Goal: Check status

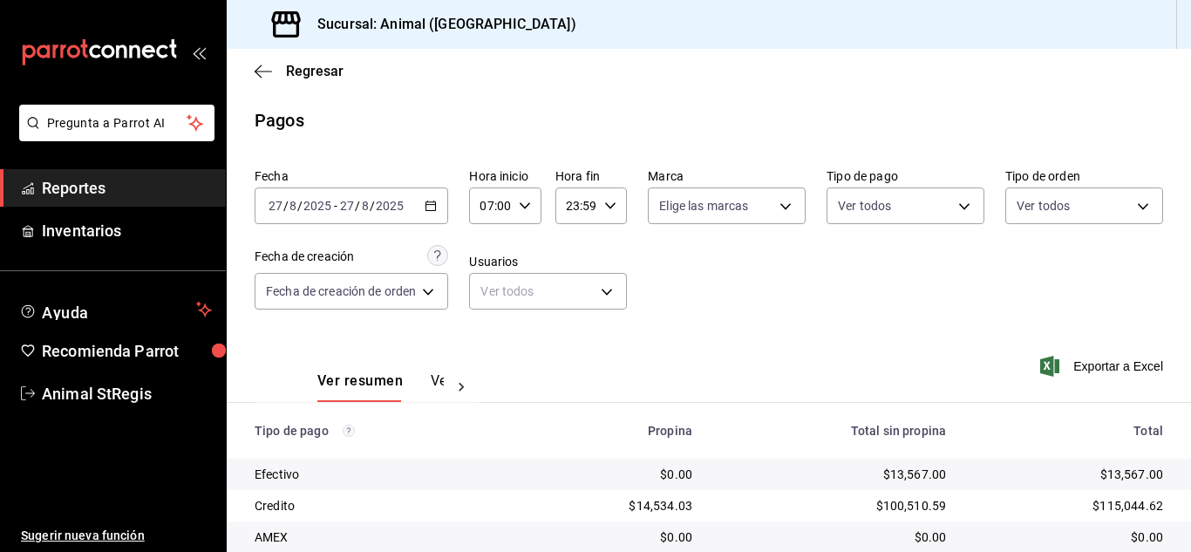
scroll to position [218, 0]
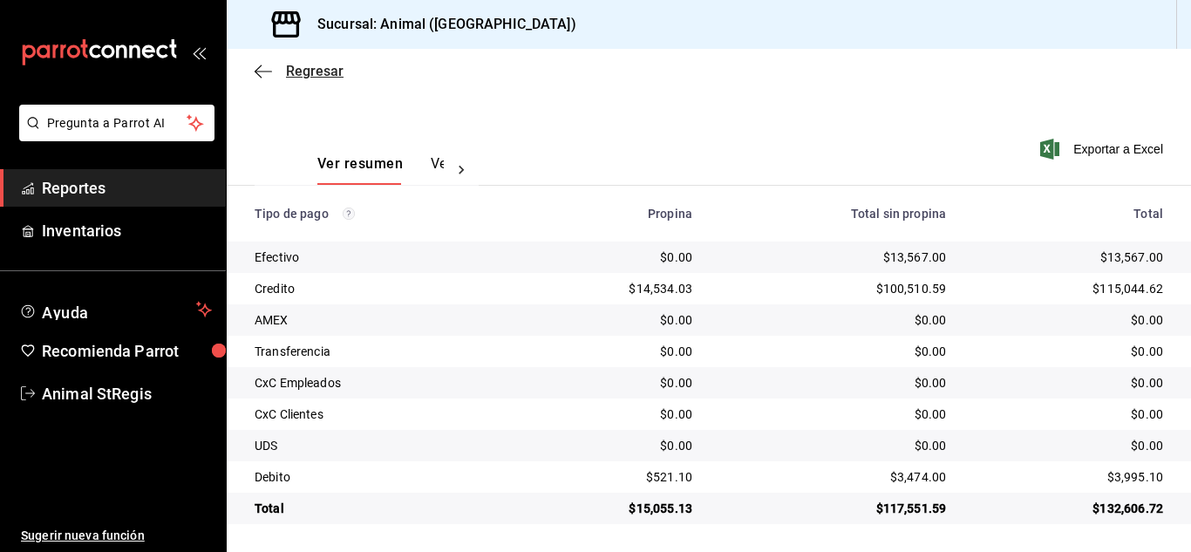
click at [302, 69] on span "Regresar" at bounding box center [315, 71] width 58 height 17
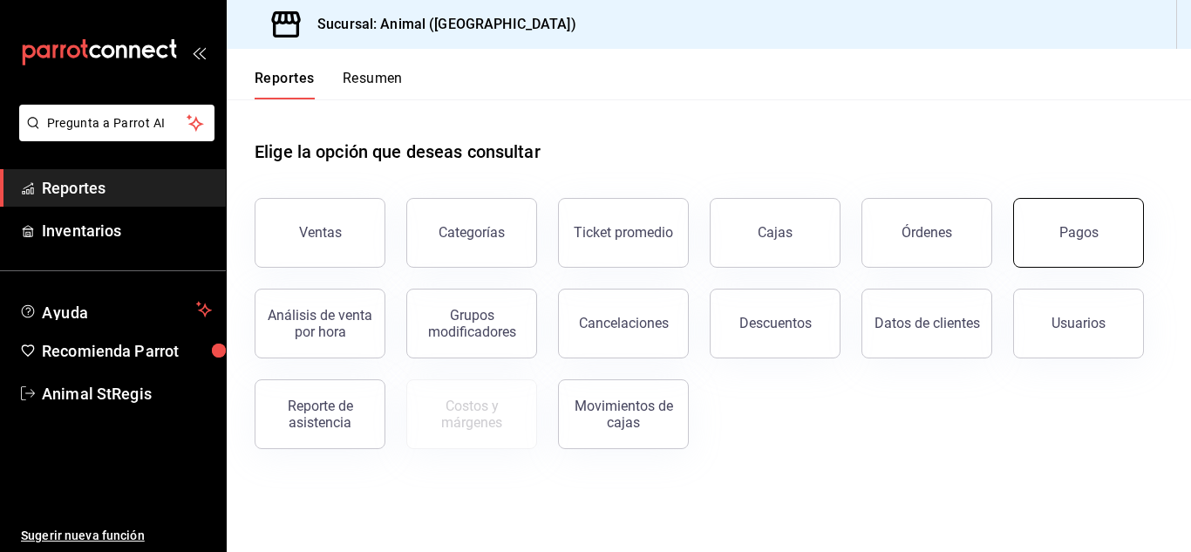
click at [1096, 243] on button "Pagos" at bounding box center [1078, 233] width 131 height 70
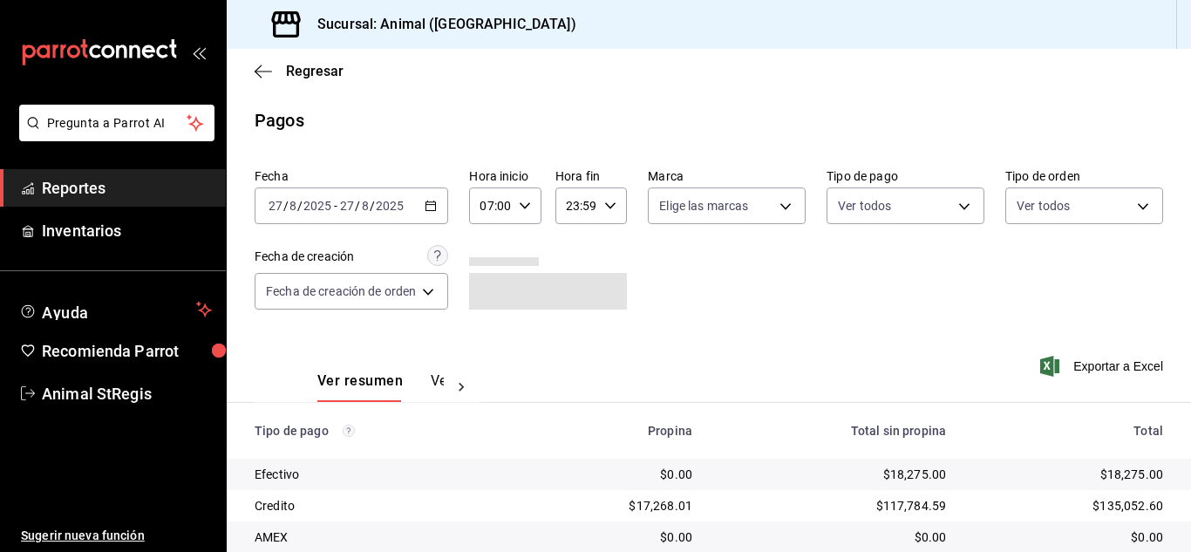
scroll to position [218, 0]
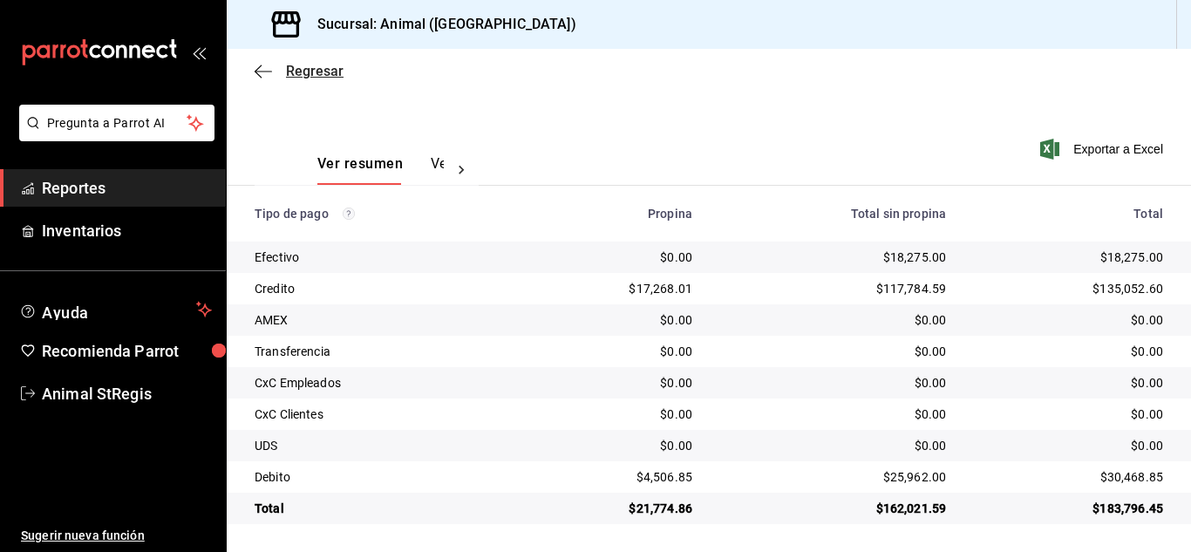
click at [301, 68] on span "Regresar" at bounding box center [315, 71] width 58 height 17
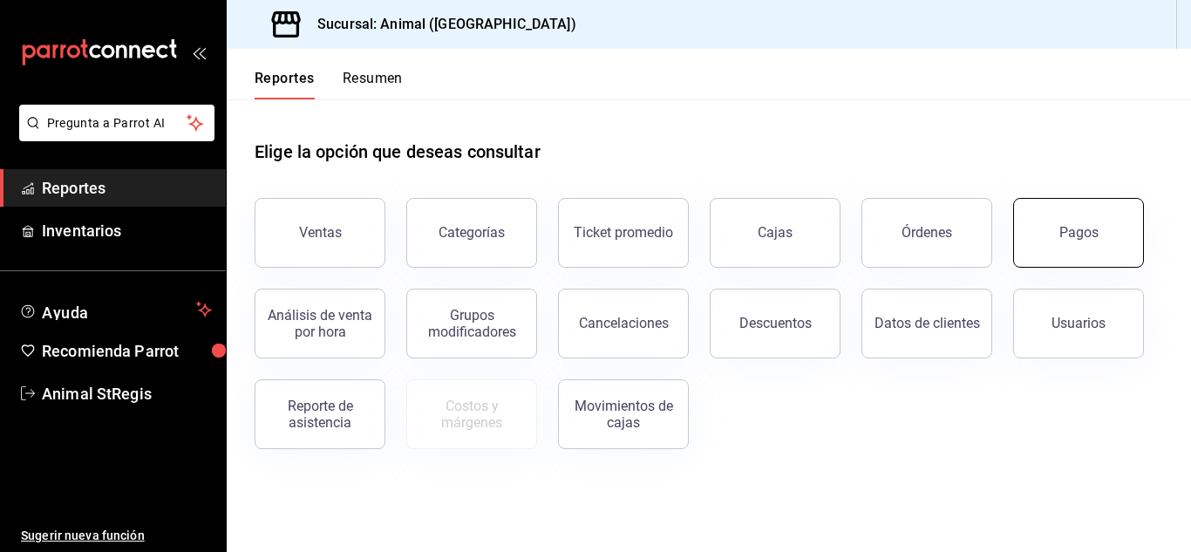
click at [1047, 238] on button "Pagos" at bounding box center [1078, 233] width 131 height 70
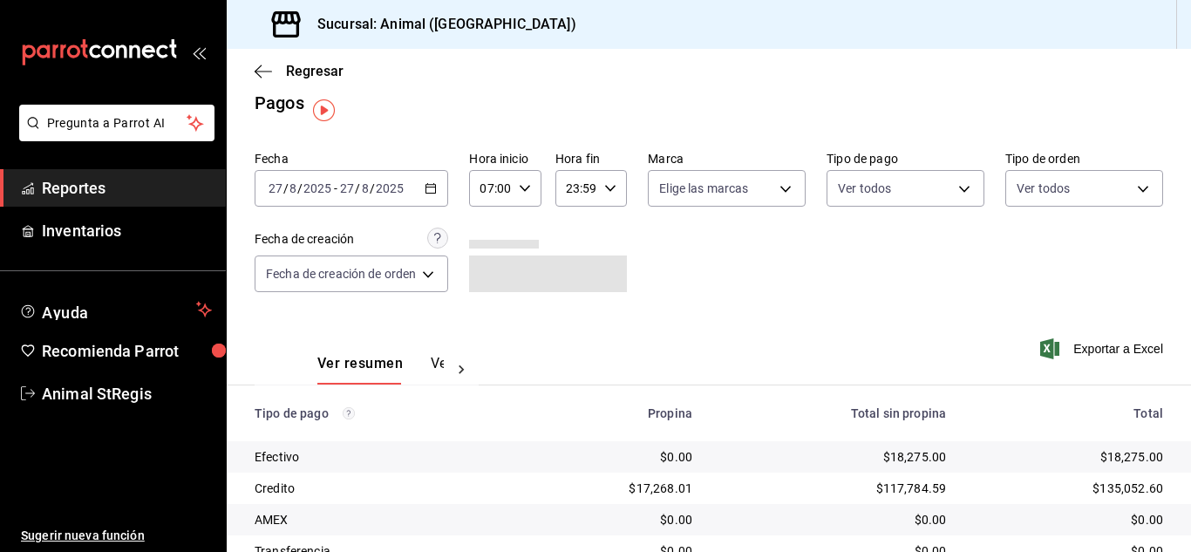
scroll to position [218, 0]
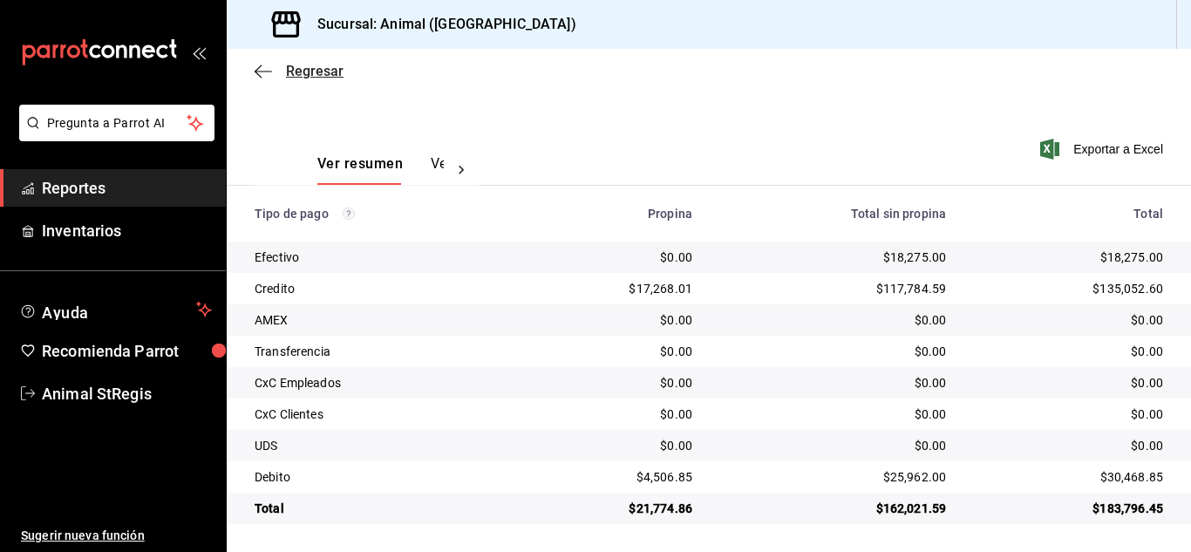
click at [317, 66] on span "Regresar" at bounding box center [315, 71] width 58 height 17
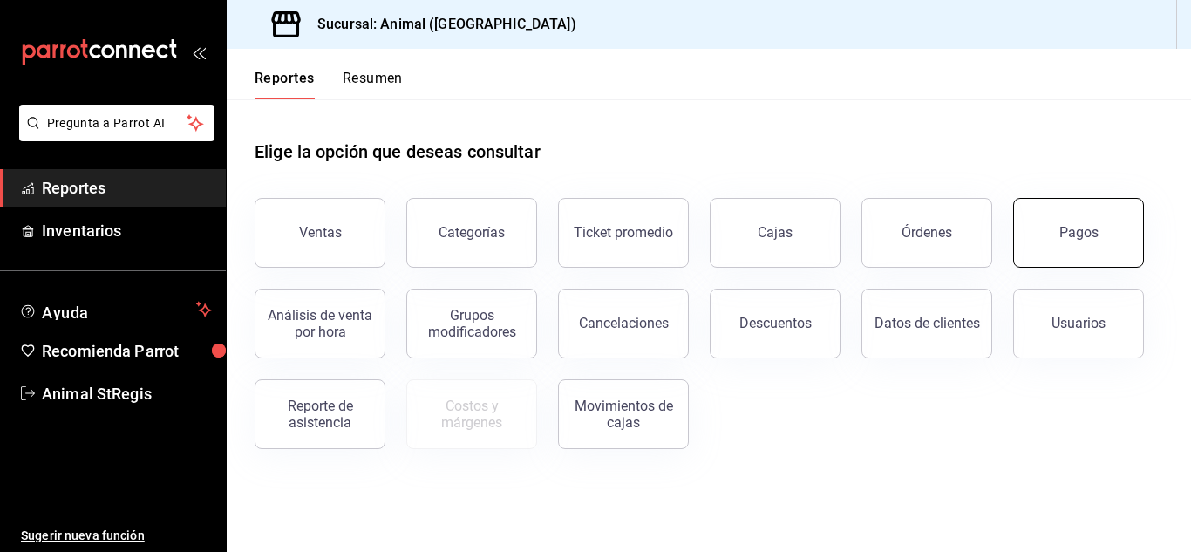
click at [1087, 226] on div "Pagos" at bounding box center [1079, 232] width 39 height 17
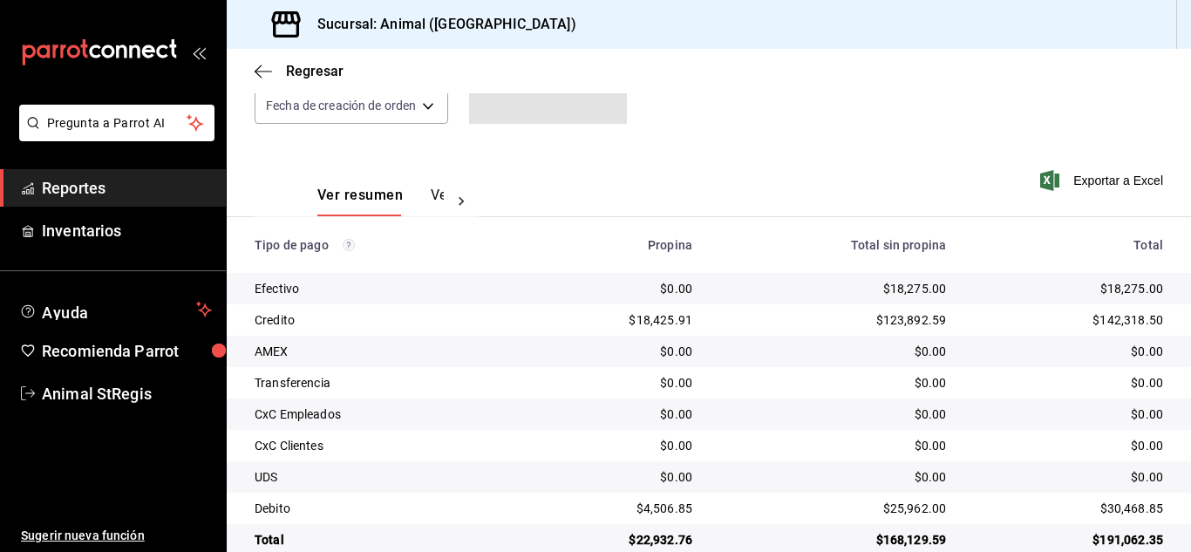
scroll to position [218, 0]
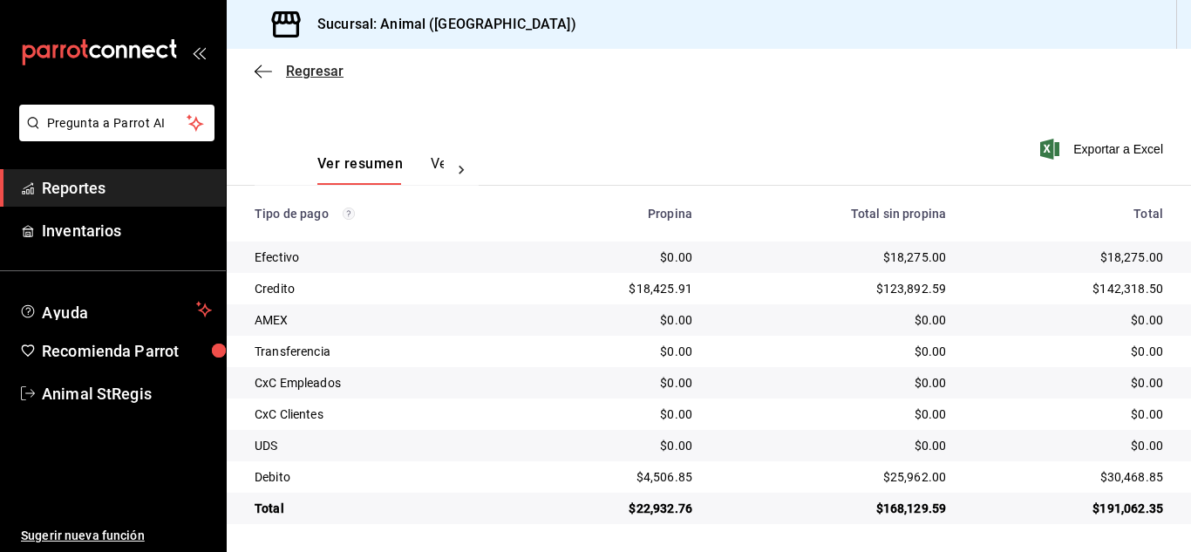
click at [309, 71] on span "Regresar" at bounding box center [315, 71] width 58 height 17
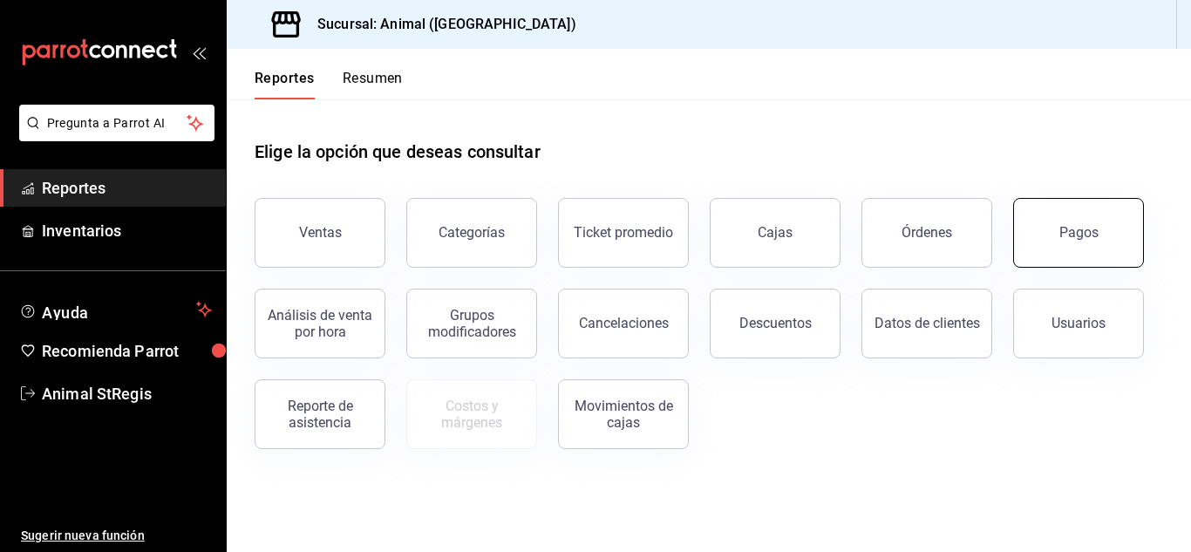
click at [1092, 236] on div "Pagos" at bounding box center [1079, 232] width 39 height 17
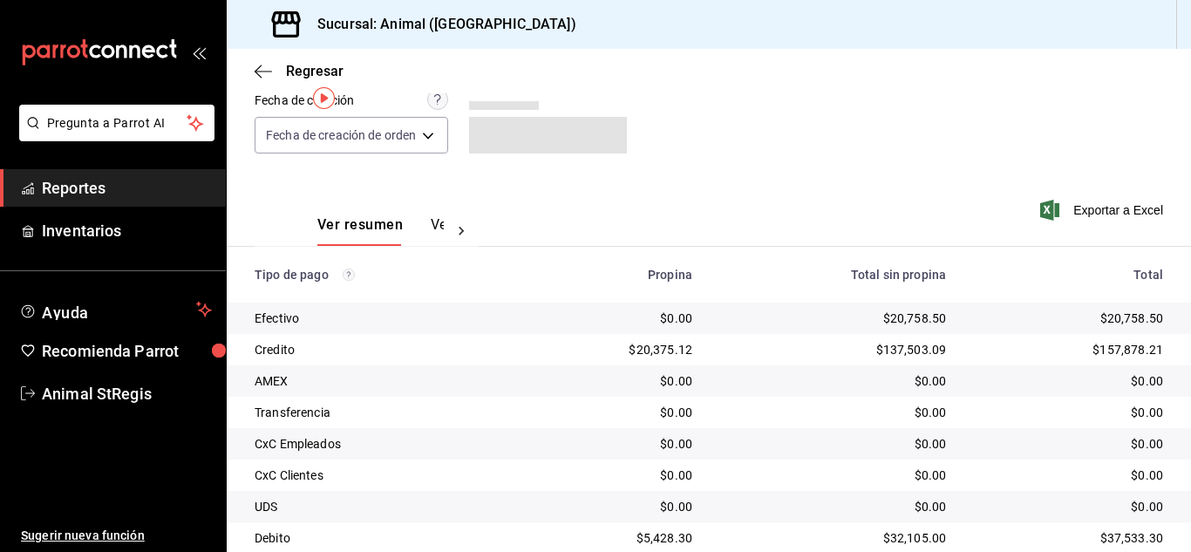
scroll to position [218, 0]
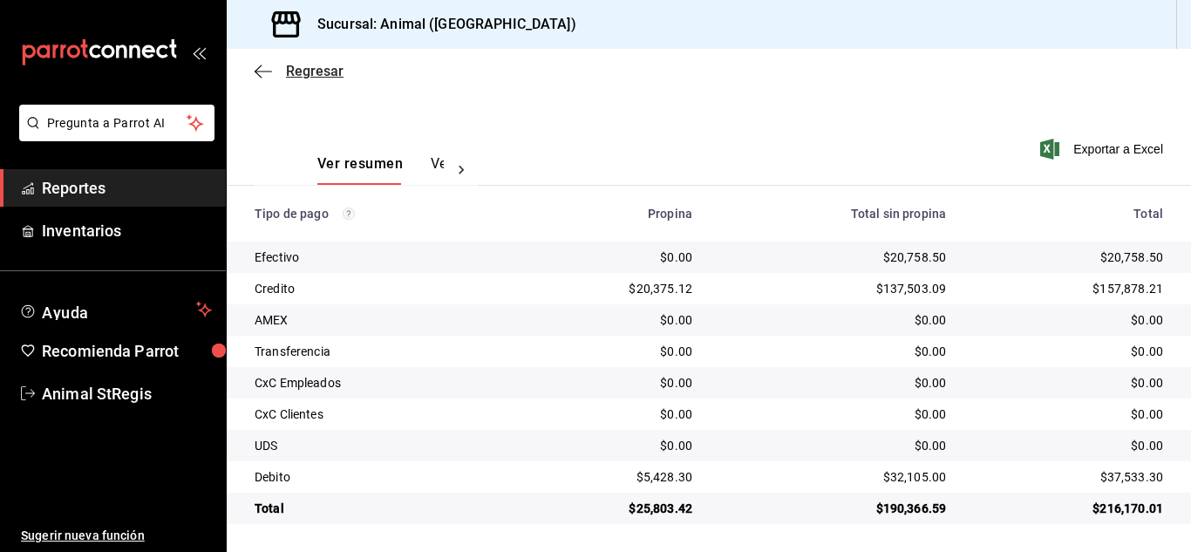
click at [318, 73] on span "Regresar" at bounding box center [315, 71] width 58 height 17
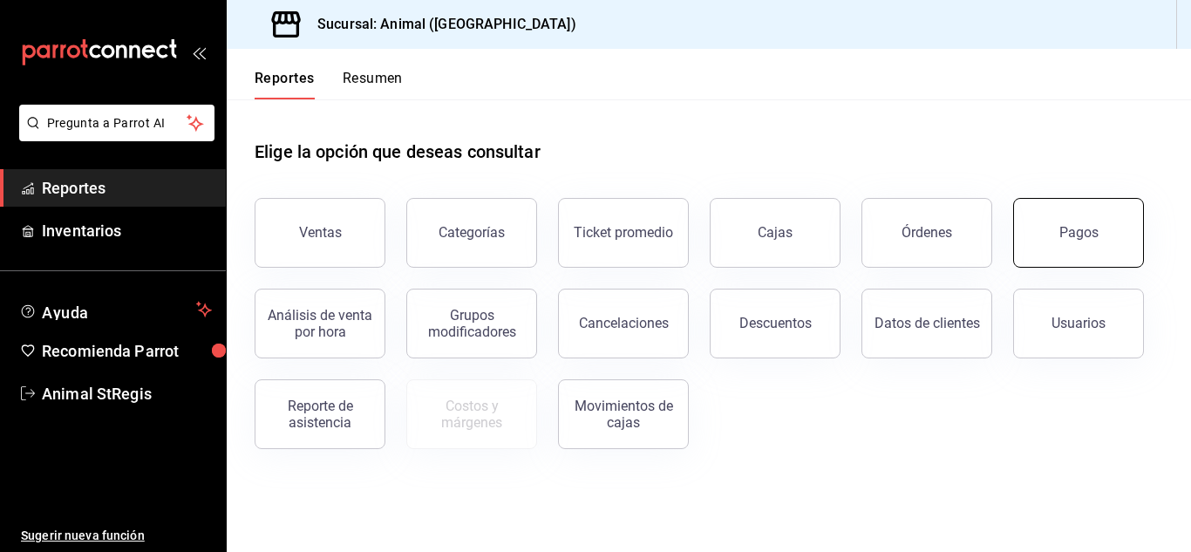
click at [1054, 228] on button "Pagos" at bounding box center [1078, 233] width 131 height 70
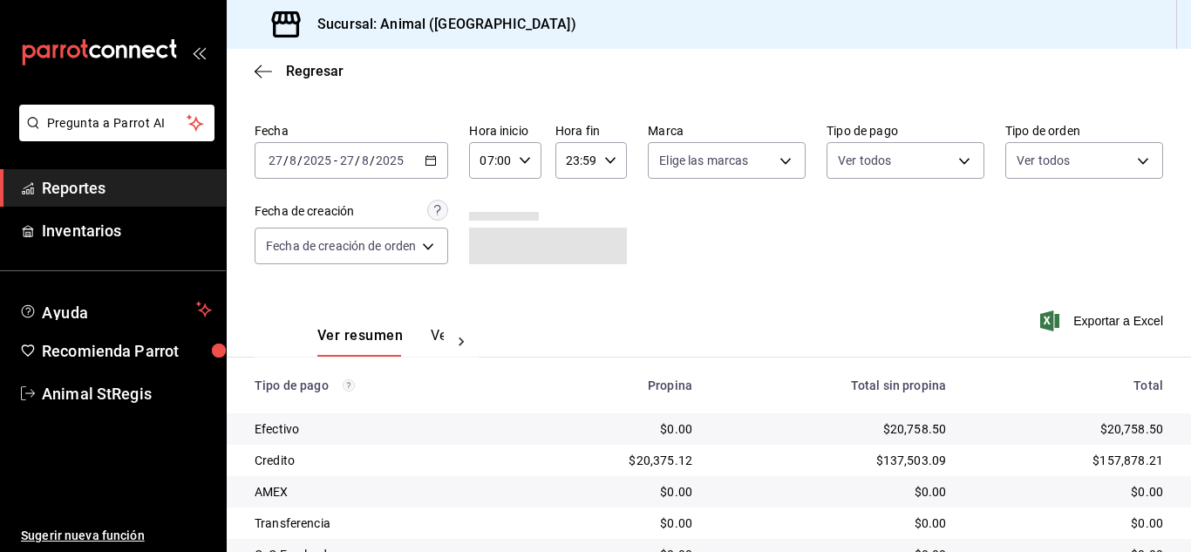
scroll to position [218, 0]
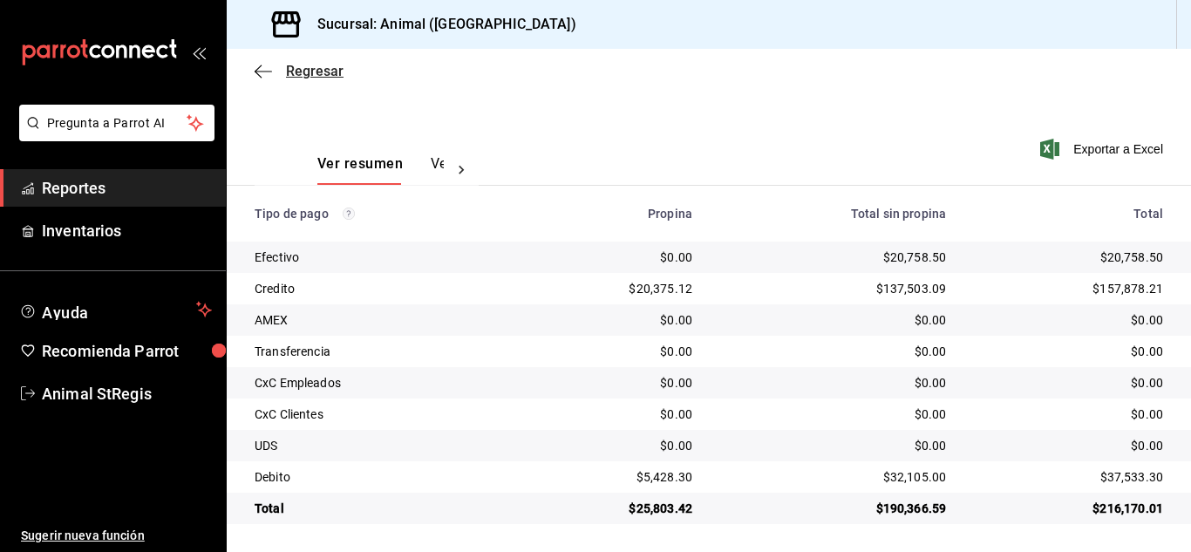
click at [317, 69] on span "Regresar" at bounding box center [315, 71] width 58 height 17
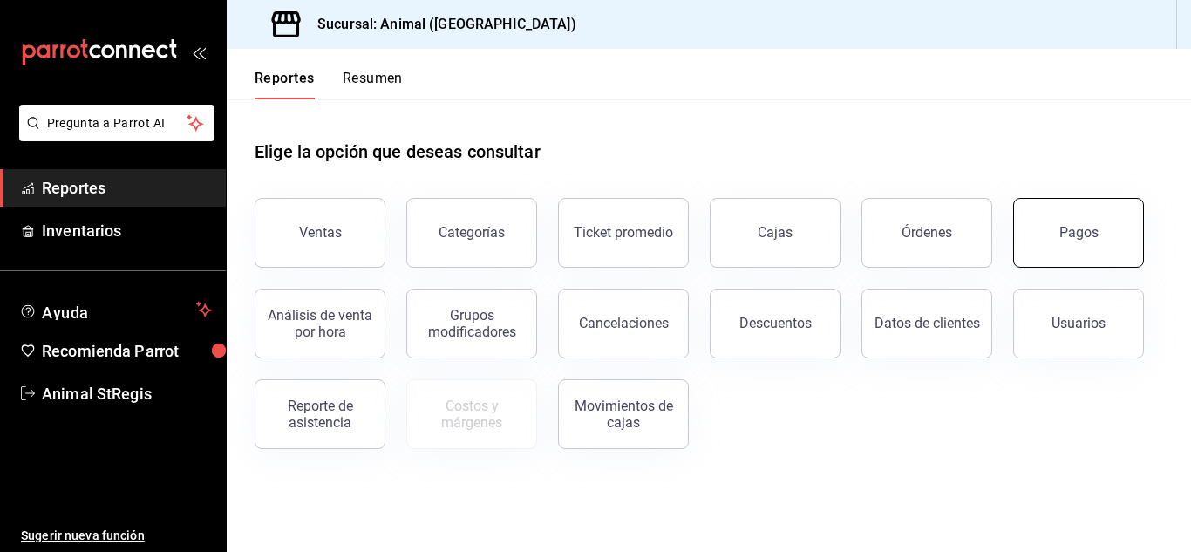
click at [1062, 215] on button "Pagos" at bounding box center [1078, 233] width 131 height 70
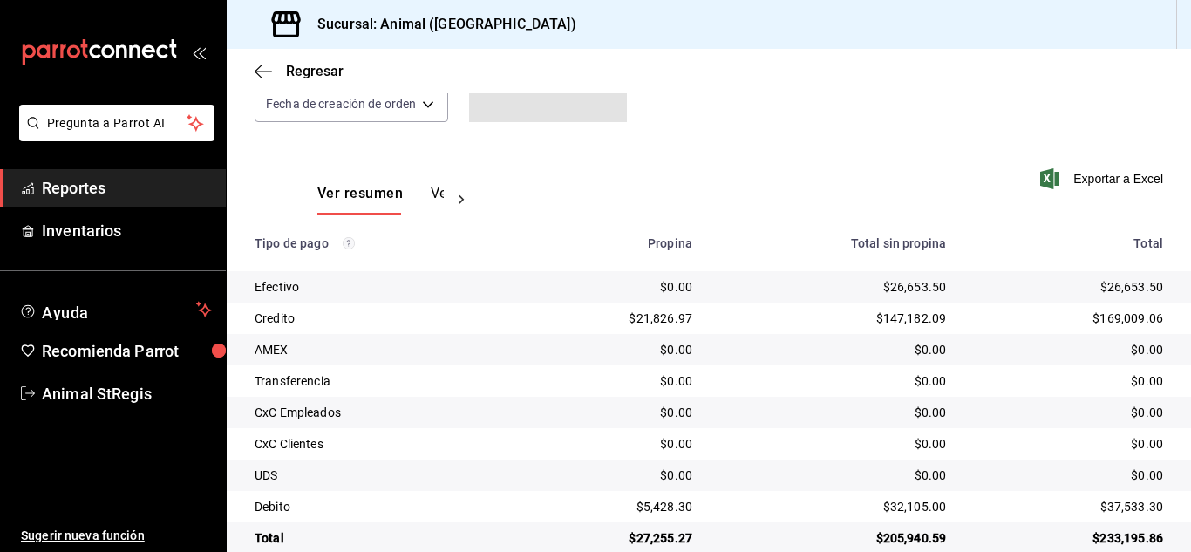
scroll to position [218, 0]
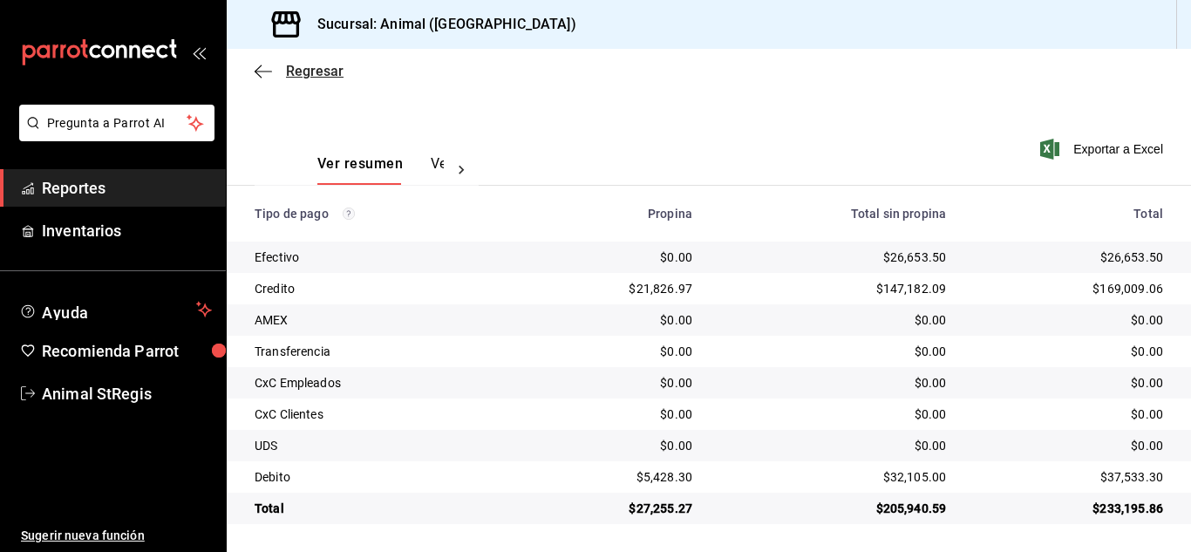
click at [309, 69] on span "Regresar" at bounding box center [315, 71] width 58 height 17
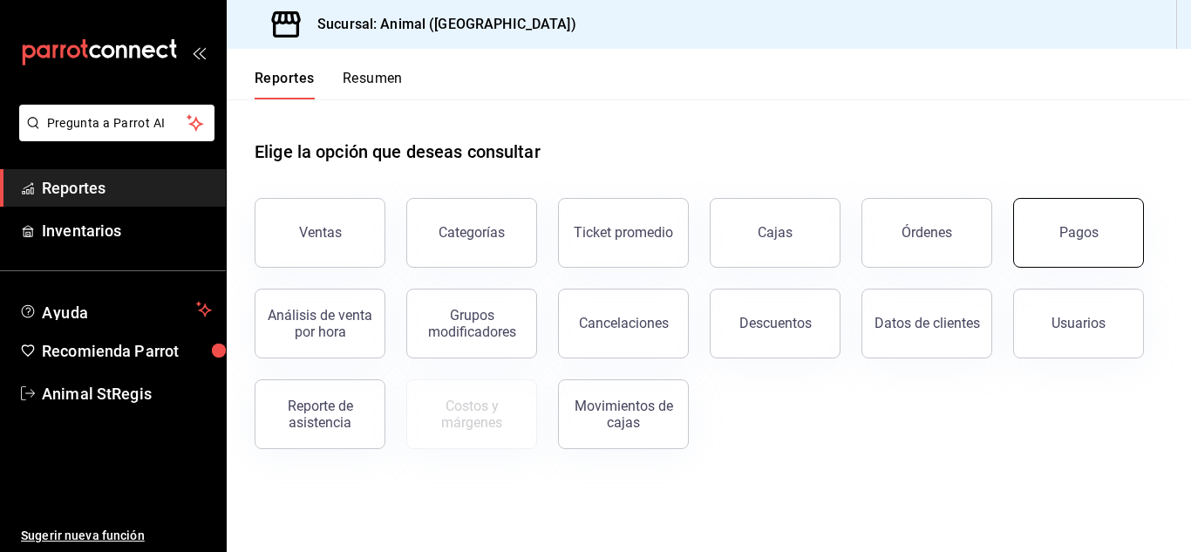
click at [1133, 238] on button "Pagos" at bounding box center [1078, 233] width 131 height 70
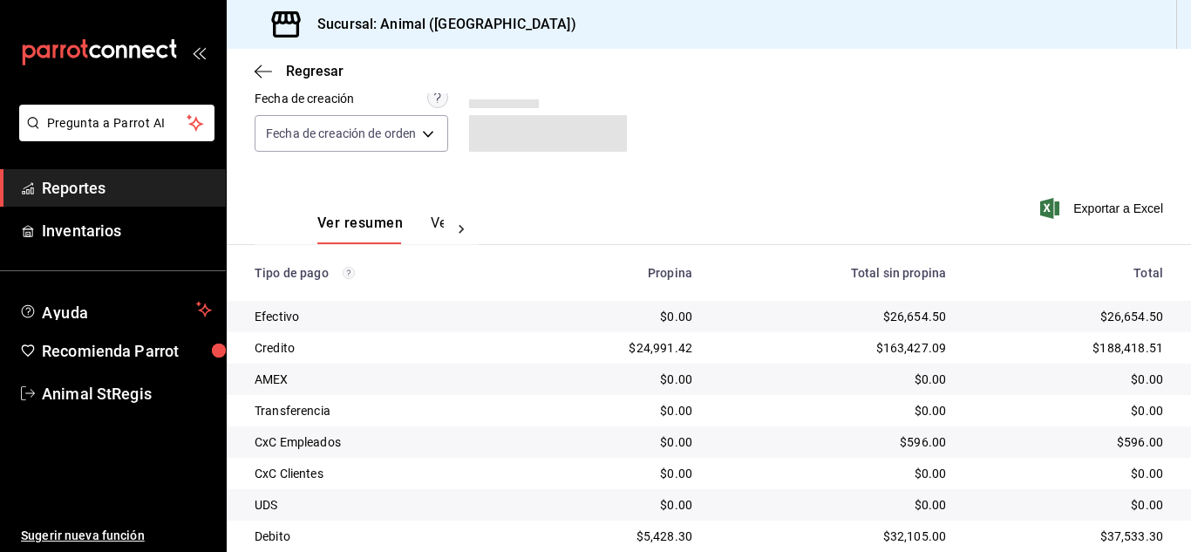
scroll to position [218, 0]
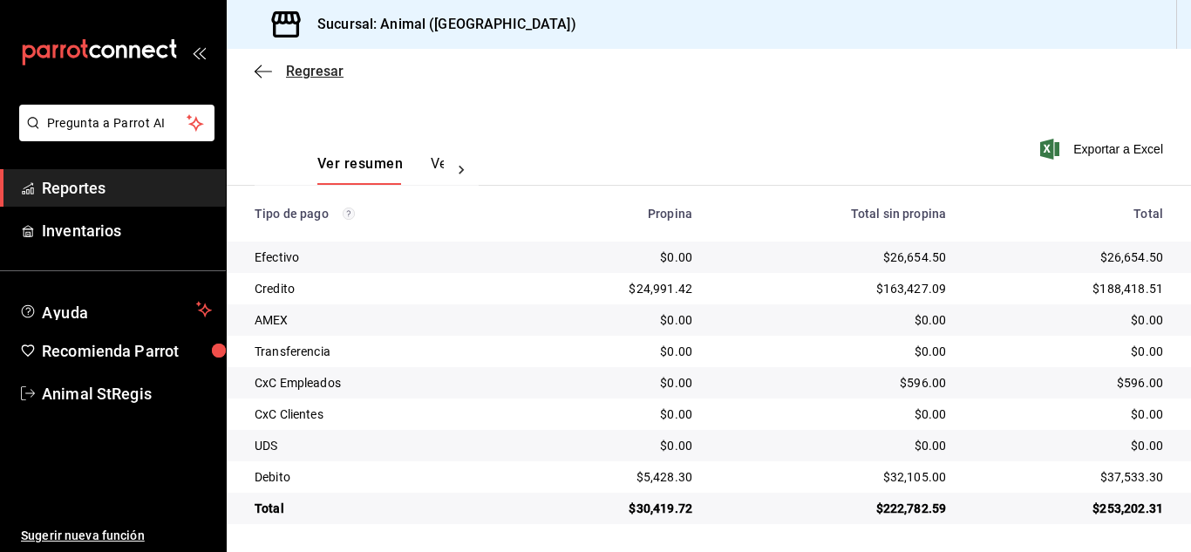
click at [317, 72] on span "Regresar" at bounding box center [315, 71] width 58 height 17
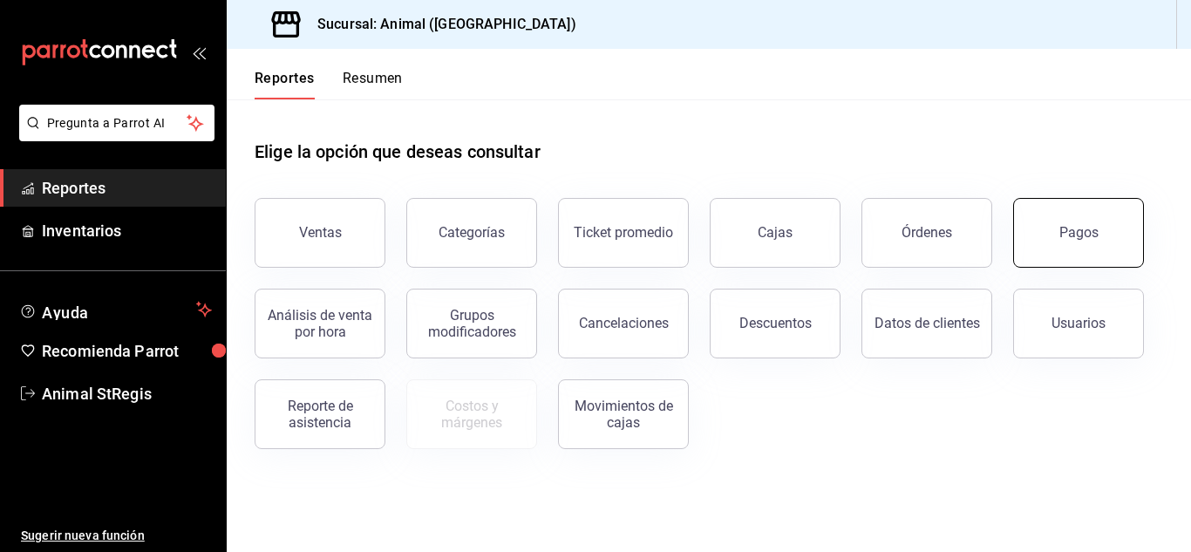
click at [1081, 249] on button "Pagos" at bounding box center [1078, 233] width 131 height 70
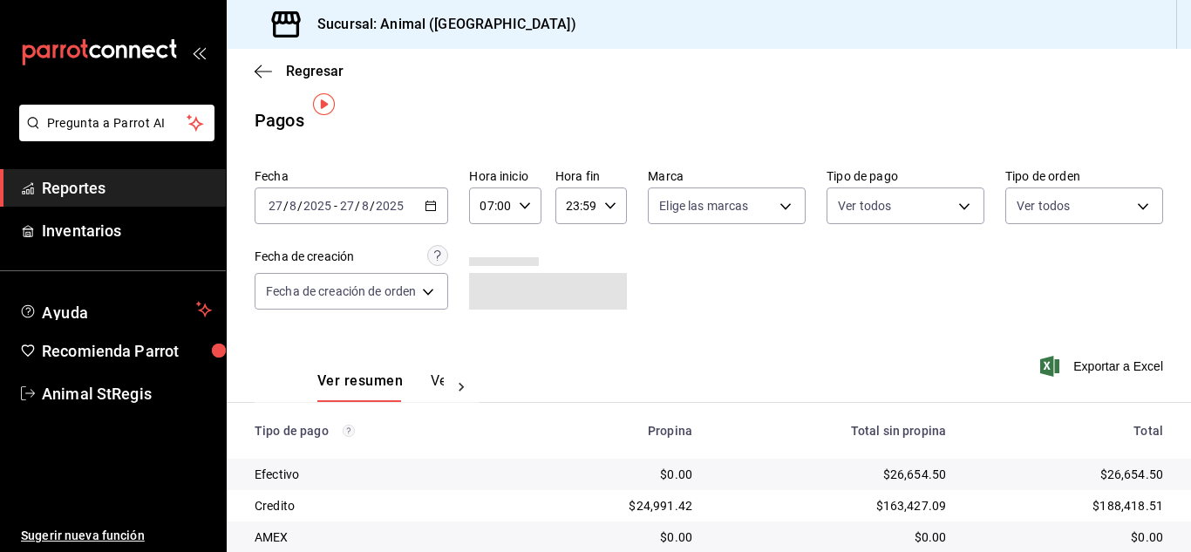
scroll to position [218, 0]
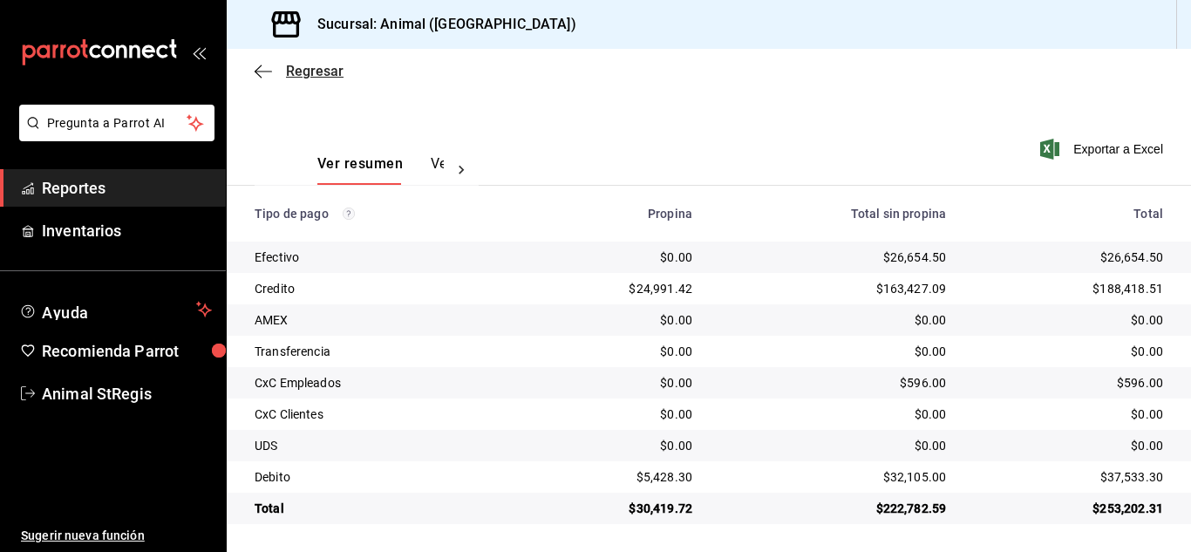
click at [310, 69] on span "Regresar" at bounding box center [315, 71] width 58 height 17
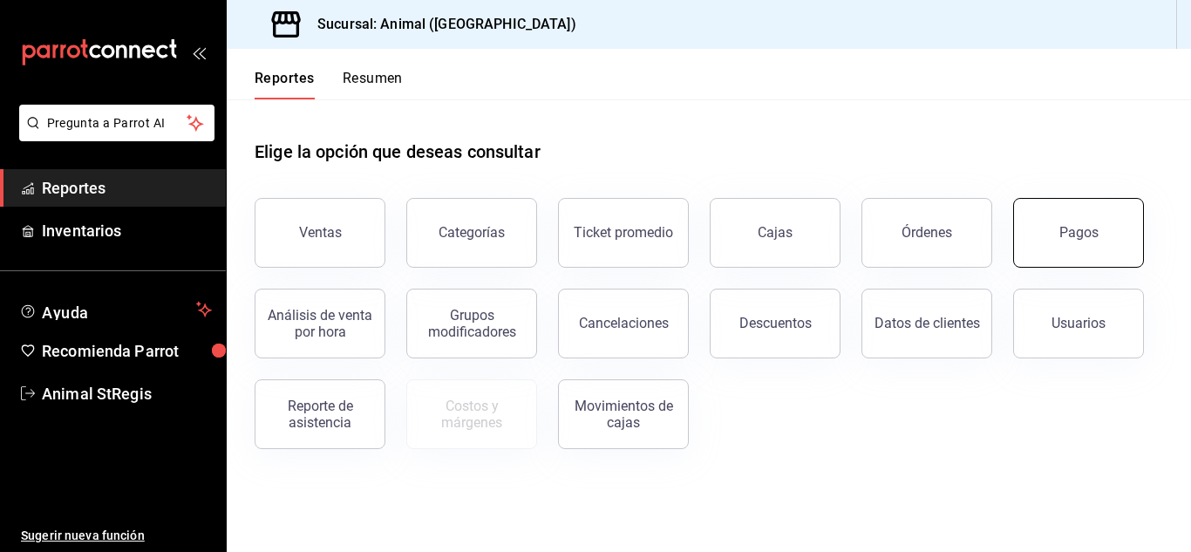
click at [1079, 226] on div "Pagos" at bounding box center [1079, 232] width 39 height 17
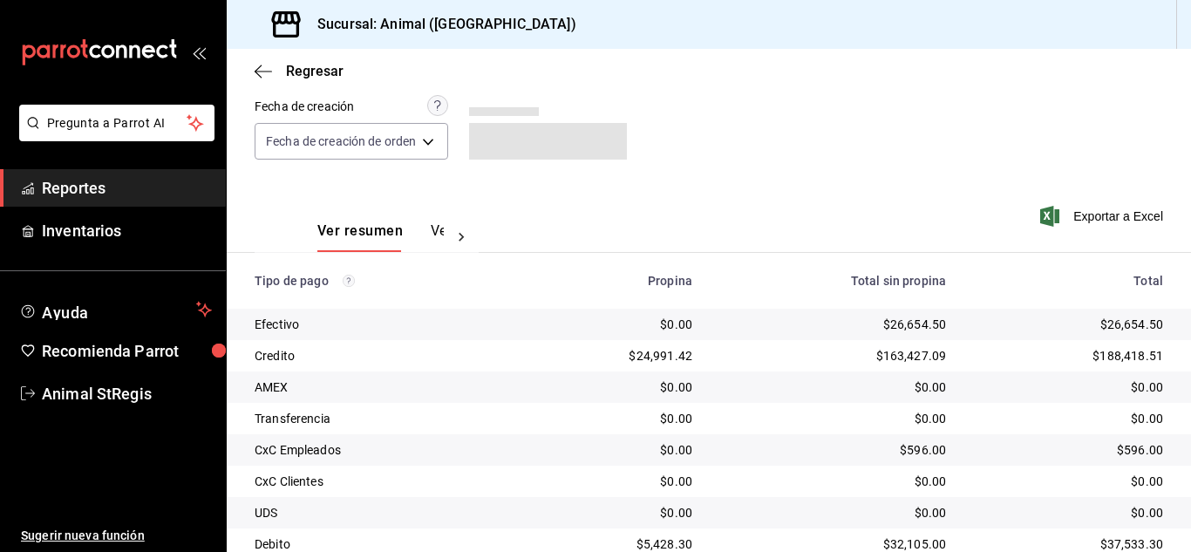
scroll to position [218, 0]
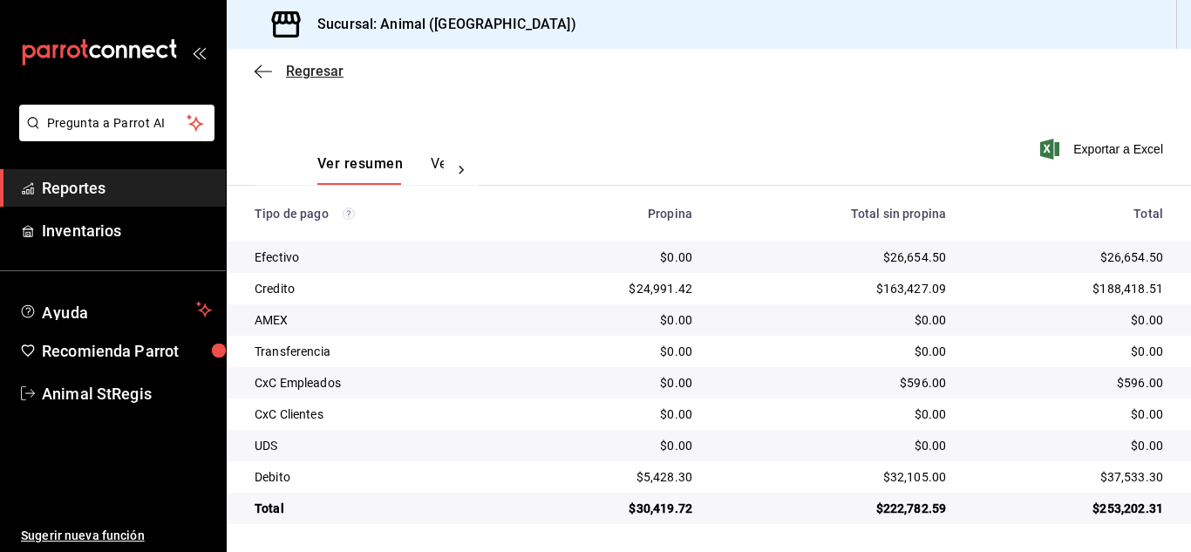
click at [324, 72] on span "Regresar" at bounding box center [315, 71] width 58 height 17
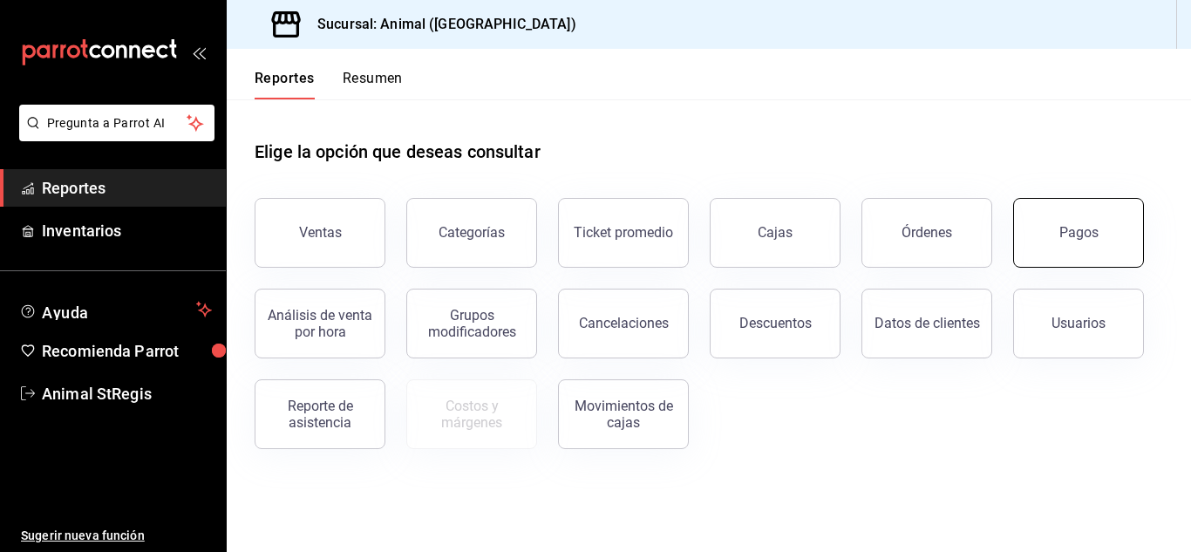
click at [1045, 235] on button "Pagos" at bounding box center [1078, 233] width 131 height 70
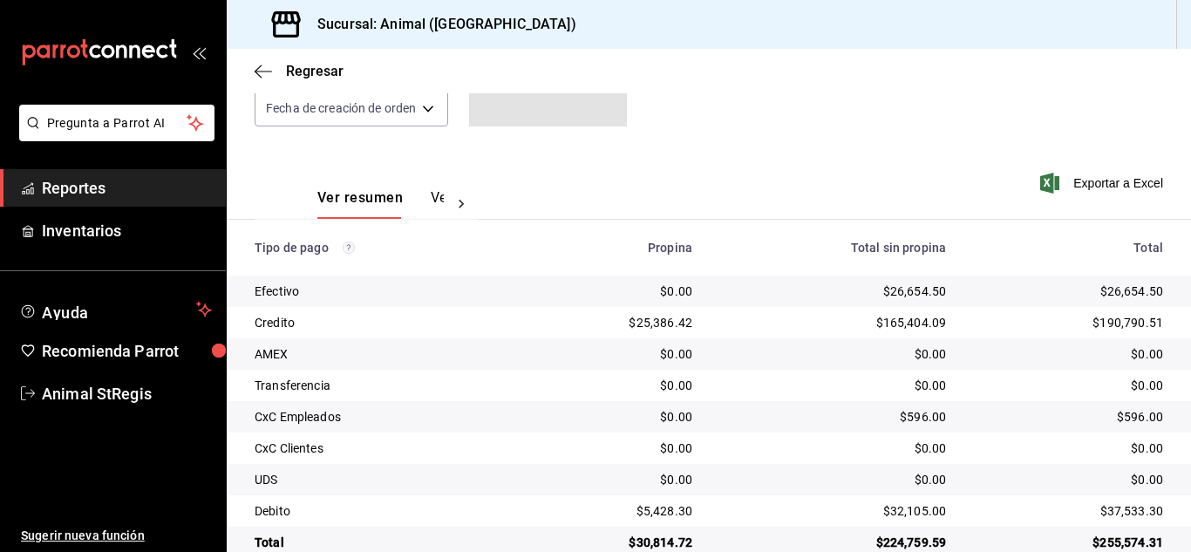
scroll to position [218, 0]
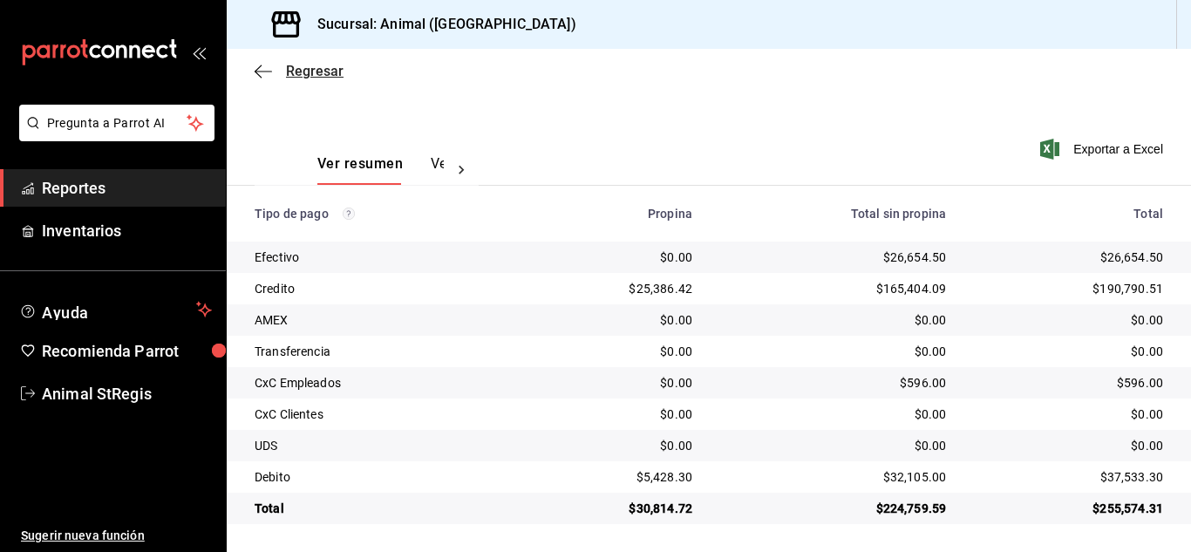
click at [308, 72] on span "Regresar" at bounding box center [315, 71] width 58 height 17
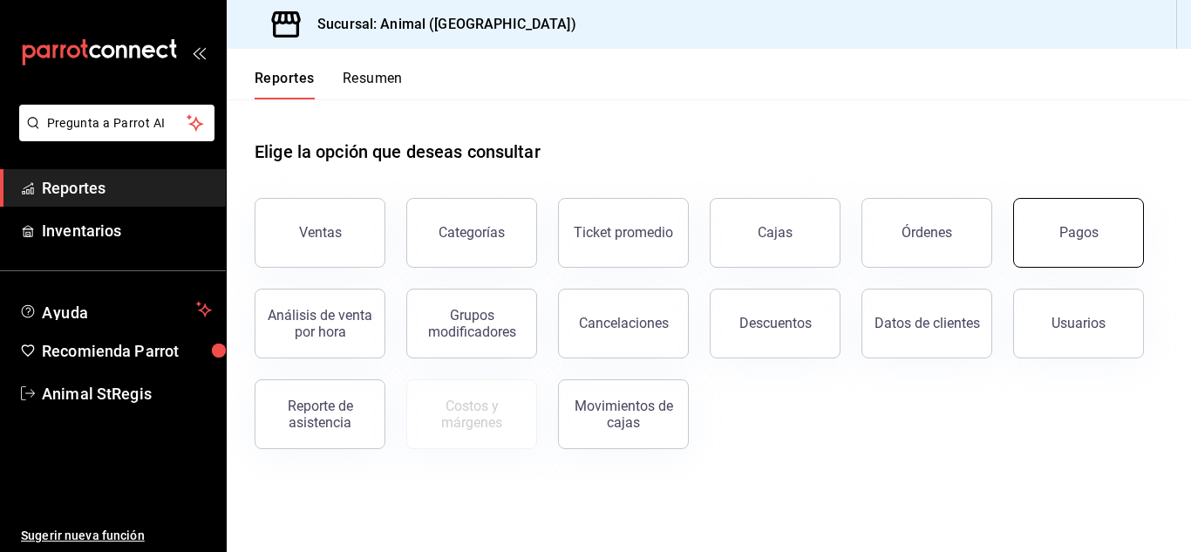
click at [1037, 231] on button "Pagos" at bounding box center [1078, 233] width 131 height 70
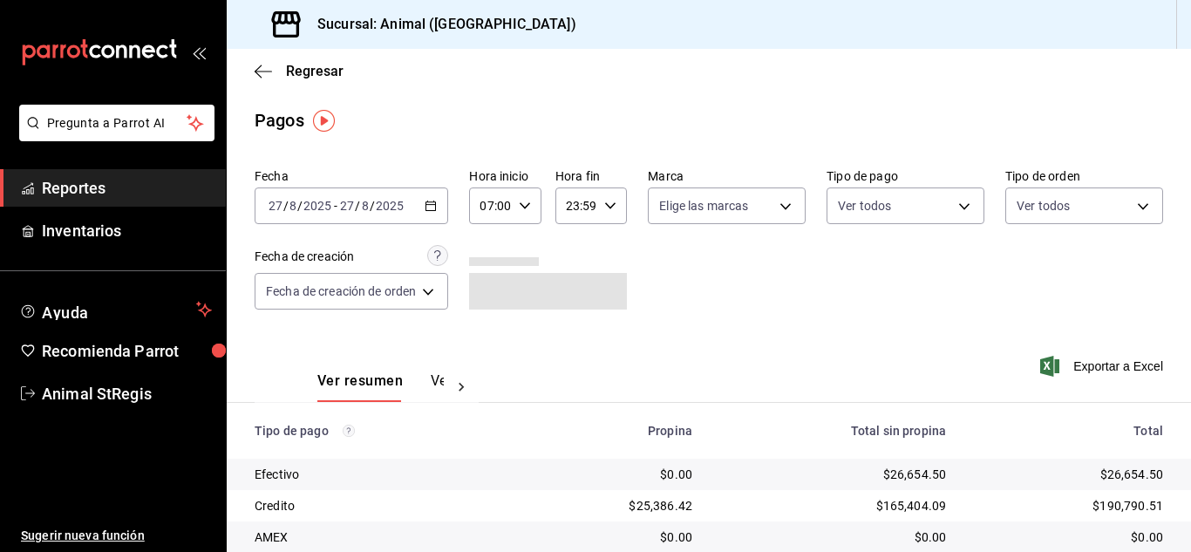
click at [312, 218] on div "[DATE] [DATE] - [DATE] [DATE]" at bounding box center [352, 206] width 194 height 37
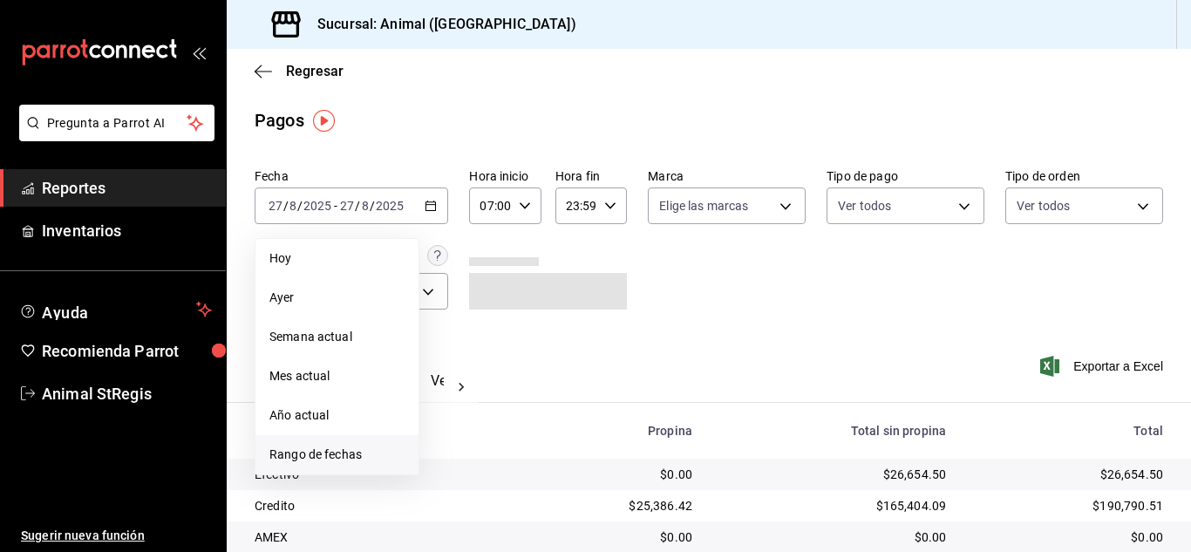
click at [331, 458] on span "Rango de fechas" at bounding box center [336, 455] width 135 height 18
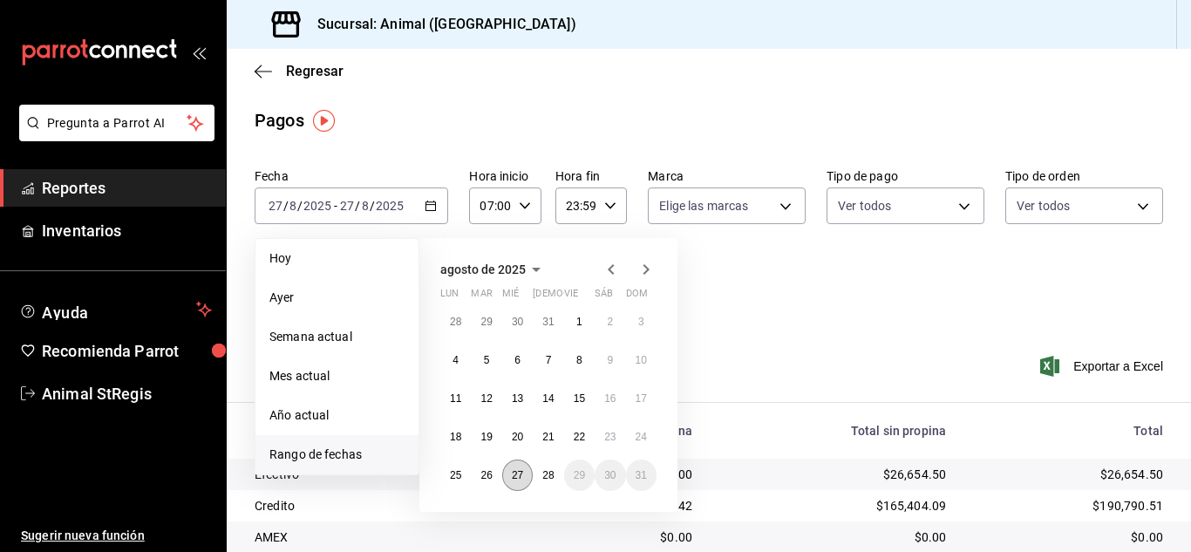
click at [524, 480] on button "27" at bounding box center [517, 475] width 31 height 31
click at [543, 477] on abbr "28" at bounding box center [547, 475] width 11 height 12
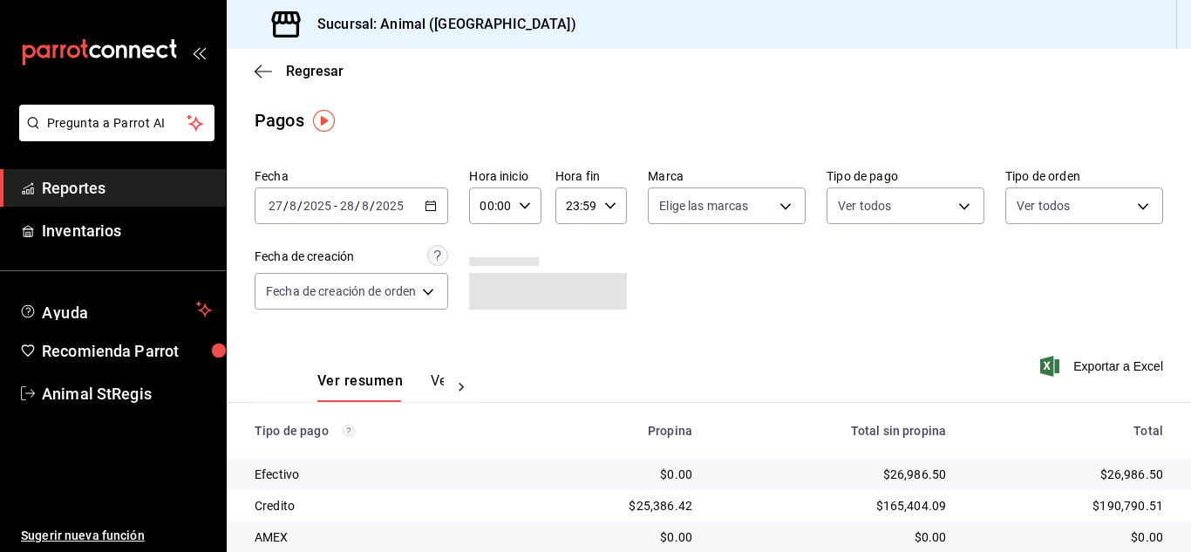
click at [522, 208] on icon "button" at bounding box center [525, 206] width 12 height 12
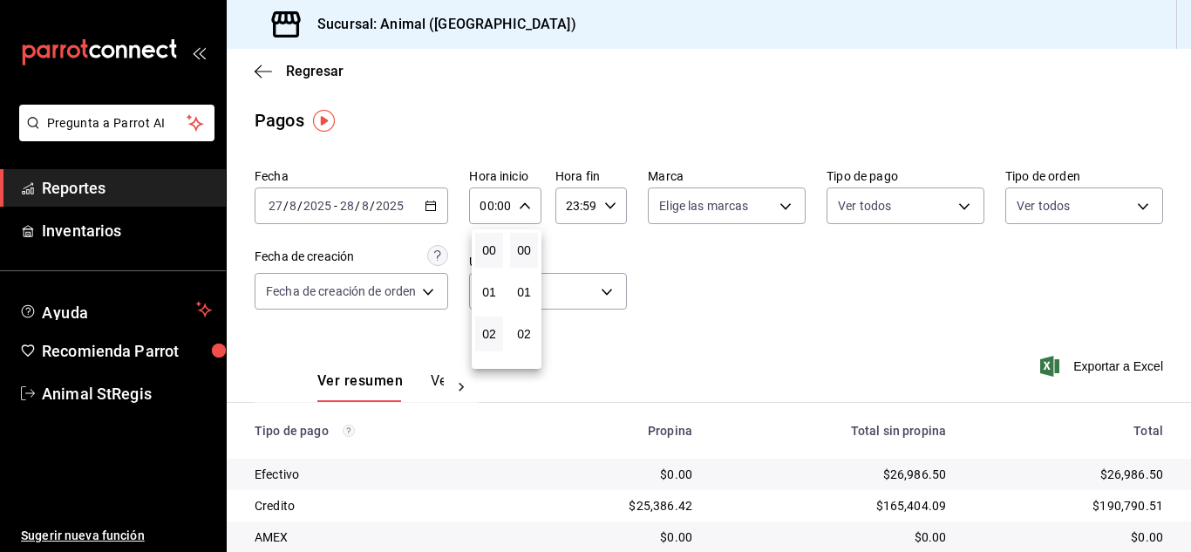
click at [486, 338] on span "02" at bounding box center [489, 334] width 7 height 14
type input "02:00"
click at [479, 355] on button "05" at bounding box center [489, 355] width 28 height 35
type input "05:00"
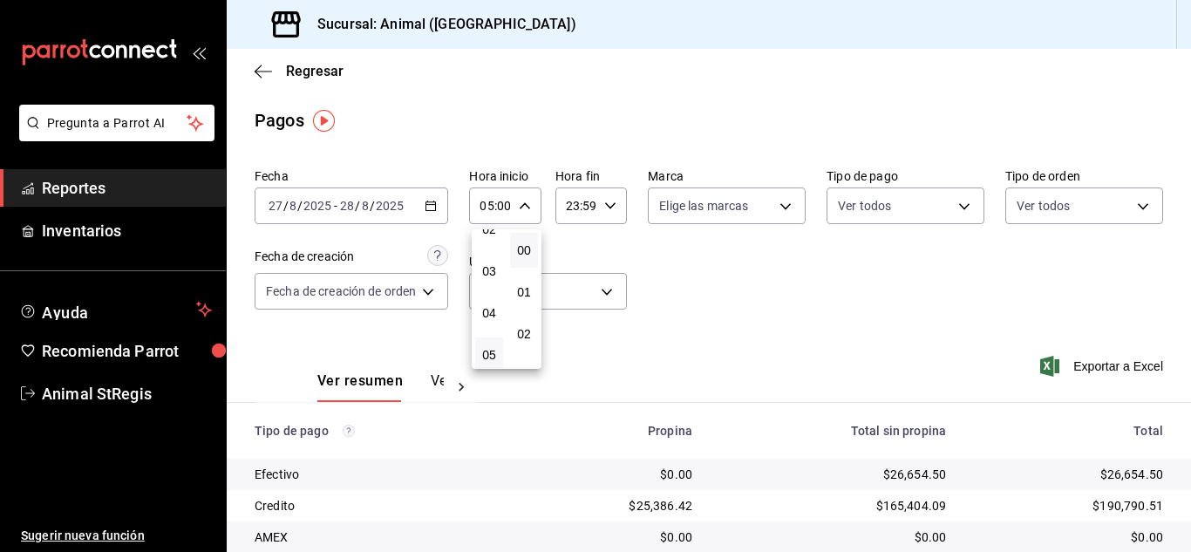
click at [605, 238] on div at bounding box center [595, 276] width 1191 height 552
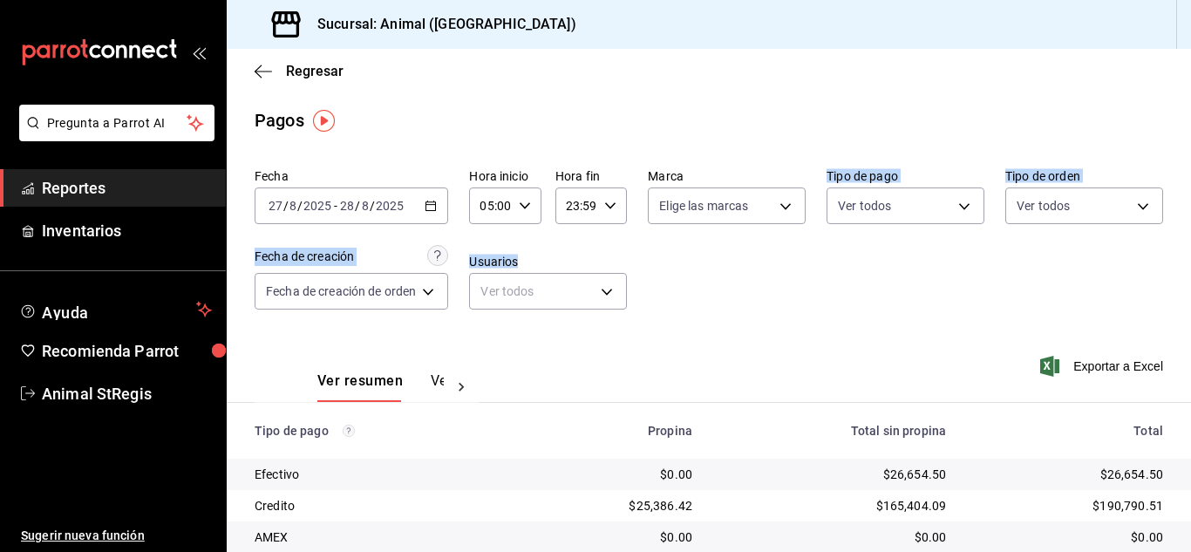
click at [687, 285] on div "Fecha [DATE] [DATE] - [DATE] [DATE] Hora inicio 05:00 Hora inicio Hora fin 23:5…" at bounding box center [709, 245] width 909 height 169
click at [842, 284] on div "Fecha [DATE] [DATE] - [DATE] [DATE] Hora inicio 05:00 Hora inicio Hora fin 23:5…" at bounding box center [709, 245] width 909 height 169
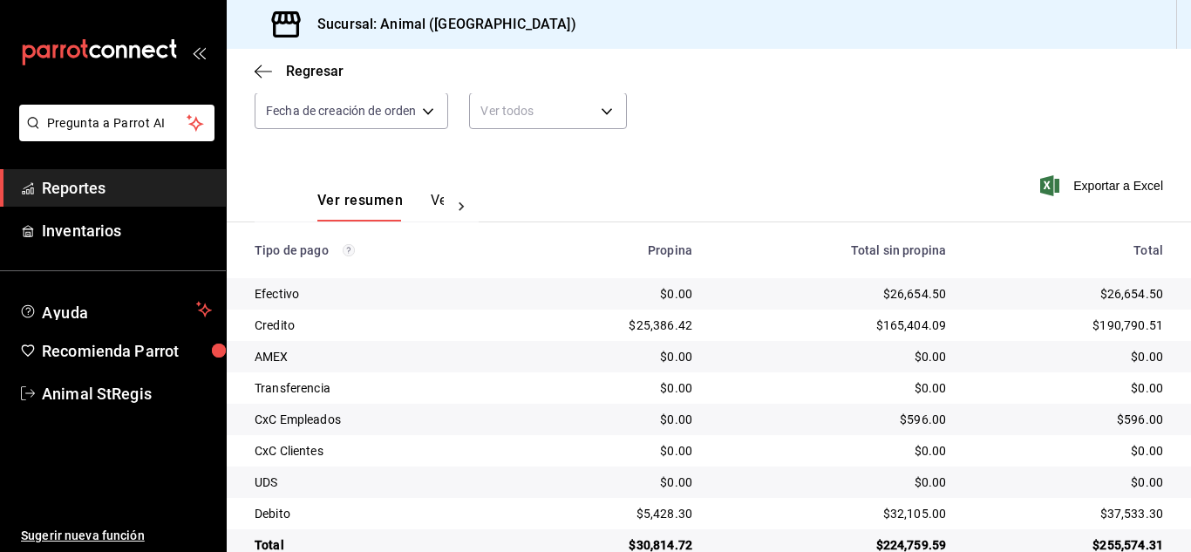
scroll to position [218, 0]
